Goal: Check status: Check status

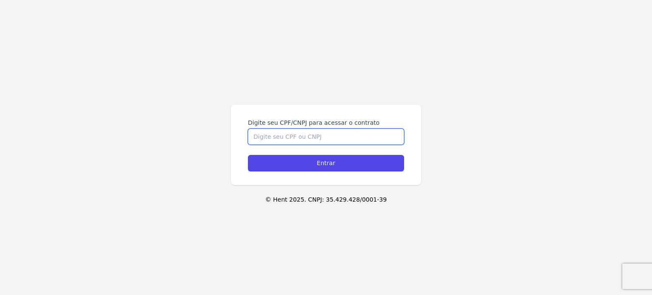
click at [276, 131] on input "Digite seu CPF/CNPJ para acessar o contrato" at bounding box center [326, 137] width 156 height 16
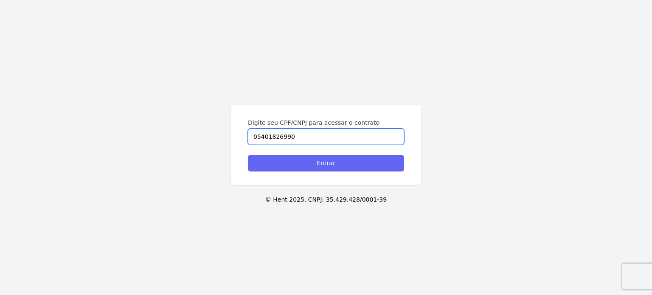
type input "05401826990"
click at [307, 164] on input "Entrar" at bounding box center [326, 163] width 156 height 17
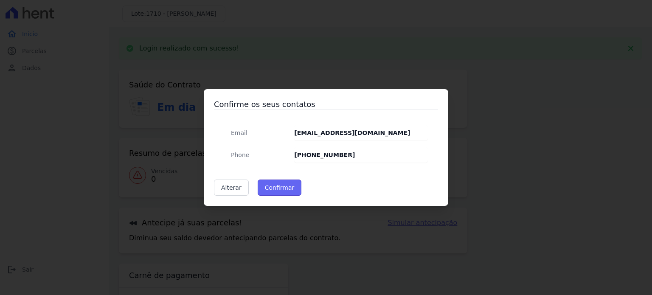
click at [285, 181] on button "Confirmar" at bounding box center [280, 187] width 44 height 16
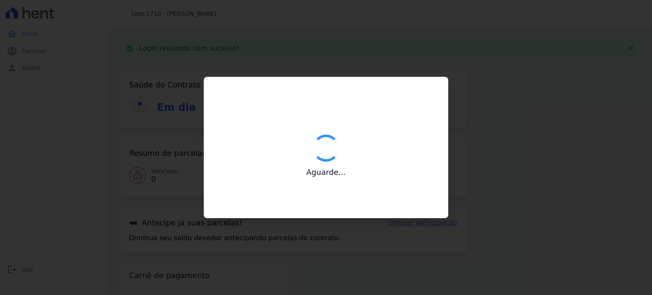
type input "Contatos confirmados com sucesso."
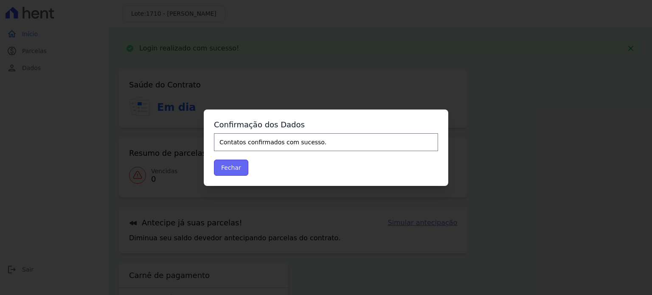
click at [236, 170] on button "Fechar" at bounding box center [231, 168] width 34 height 16
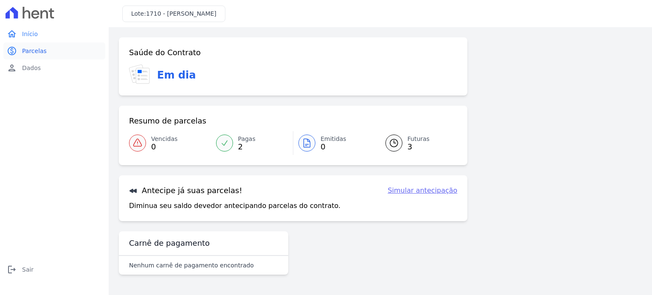
click at [37, 57] on link "paid Parcelas" at bounding box center [54, 50] width 102 height 17
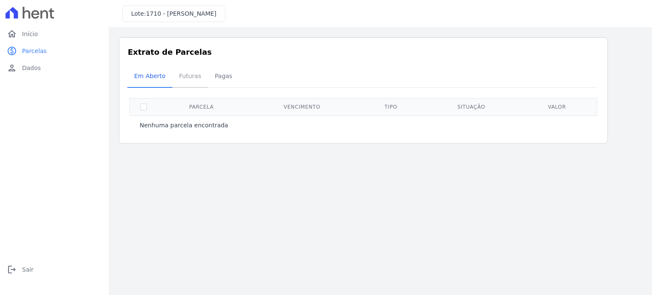
click at [190, 87] on link "Futuras" at bounding box center [190, 77] width 36 height 22
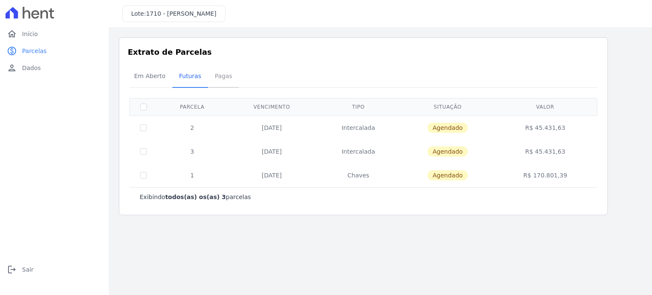
click at [217, 78] on span "Pagas" at bounding box center [224, 75] width 28 height 17
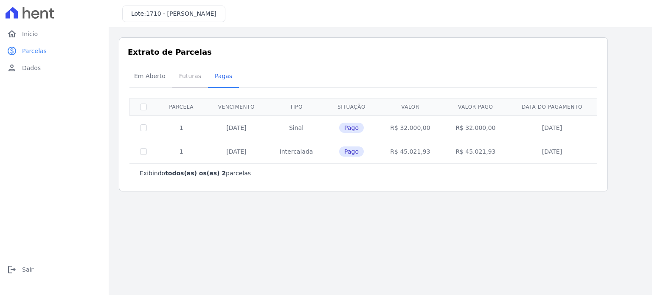
click at [196, 78] on span "Futuras" at bounding box center [190, 75] width 32 height 17
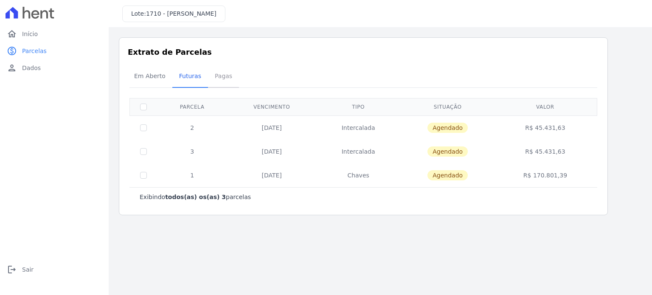
click at [214, 76] on span "Pagas" at bounding box center [224, 75] width 28 height 17
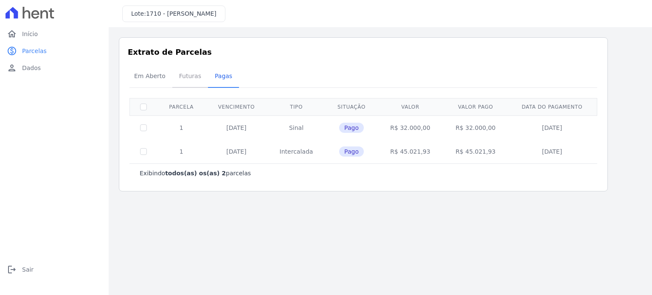
click at [181, 78] on span "Futuras" at bounding box center [190, 75] width 32 height 17
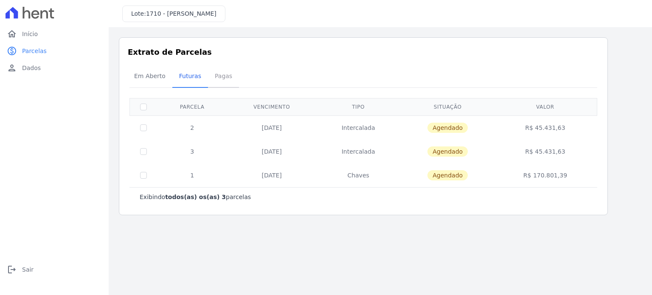
click at [215, 75] on span "Pagas" at bounding box center [224, 75] width 28 height 17
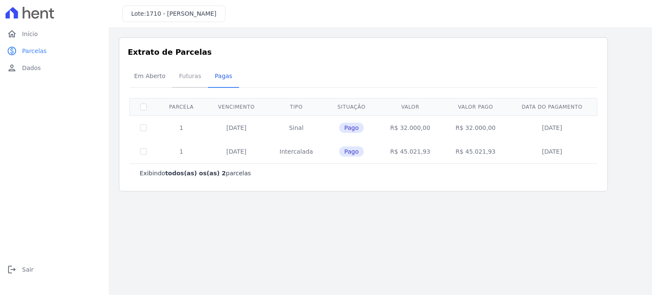
click at [183, 73] on span "Futuras" at bounding box center [190, 75] width 32 height 17
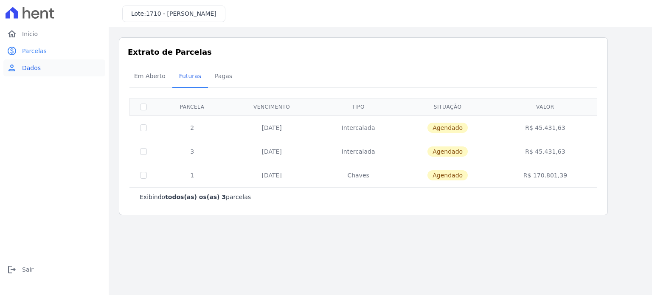
click at [42, 66] on link "person Dados" at bounding box center [54, 67] width 102 height 17
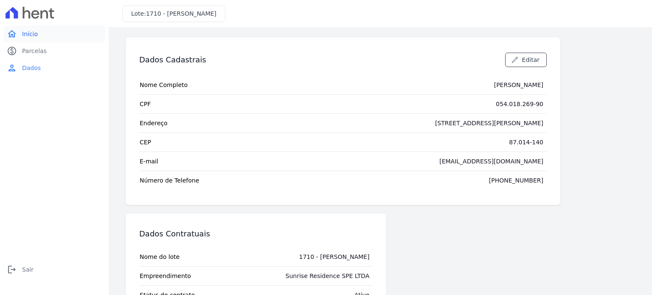
click at [34, 35] on span "Início" at bounding box center [30, 34] width 16 height 8
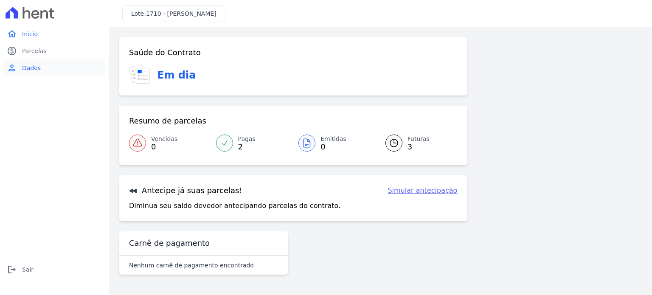
click at [36, 66] on span "Dados" at bounding box center [31, 68] width 19 height 8
